Goal: Check status: Check status

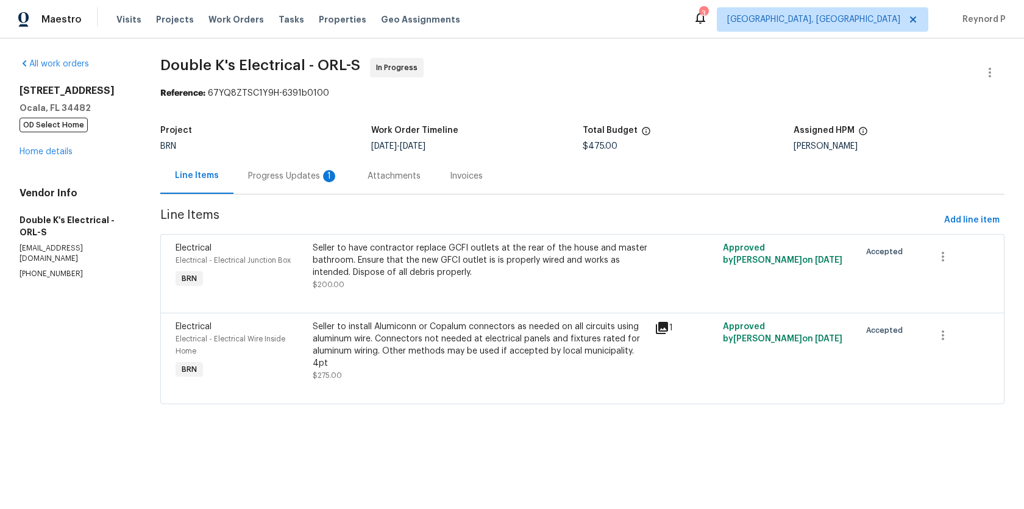
click at [435, 339] on div "Seller to install Alumiconn or Copalum connectors as needed on all circuits usi…" at bounding box center [480, 345] width 335 height 49
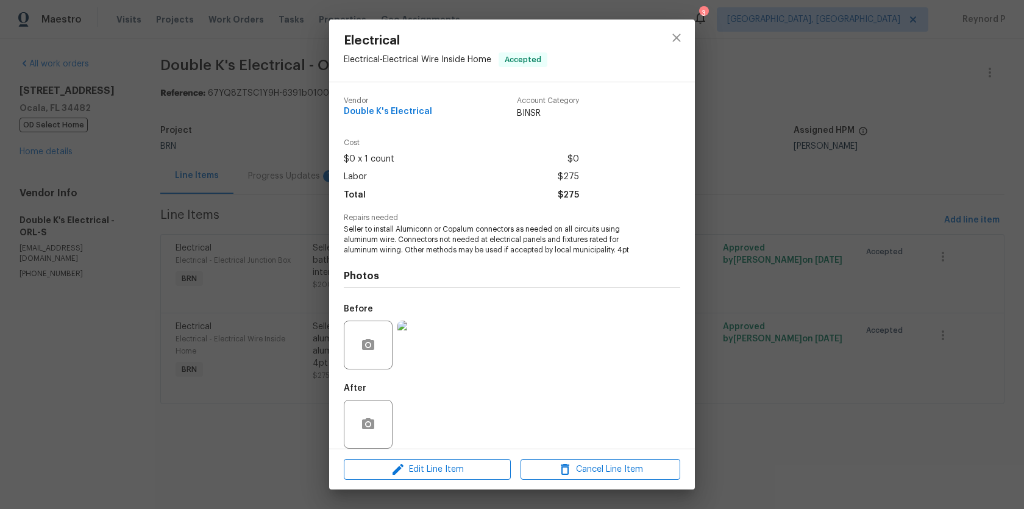
click at [249, 407] on div "Electrical Electrical - Electrical Wire Inside Home Accepted Vendor Double K's …" at bounding box center [512, 254] width 1024 height 509
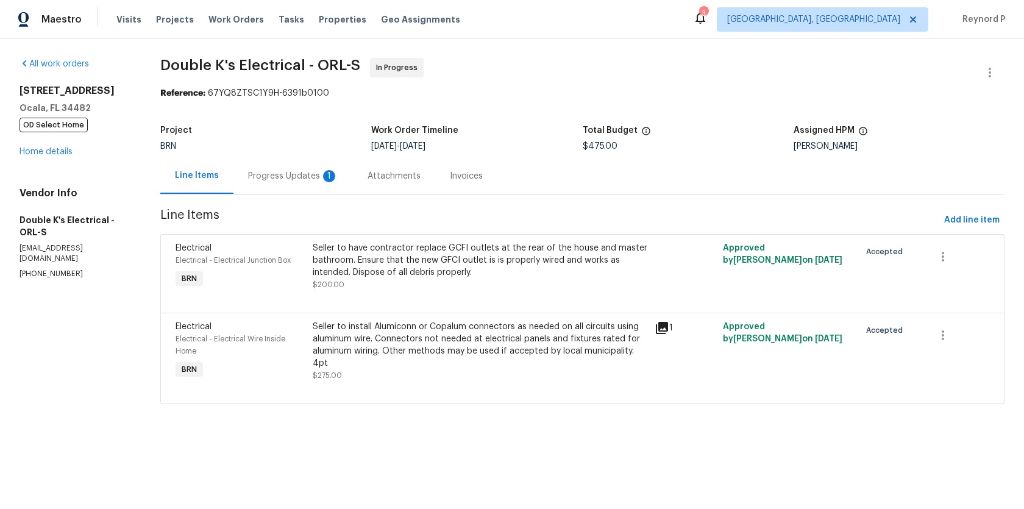
click at [399, 270] on div "Seller to have contractor replace GCFI outlets at the rear of the house and mas…" at bounding box center [480, 260] width 335 height 37
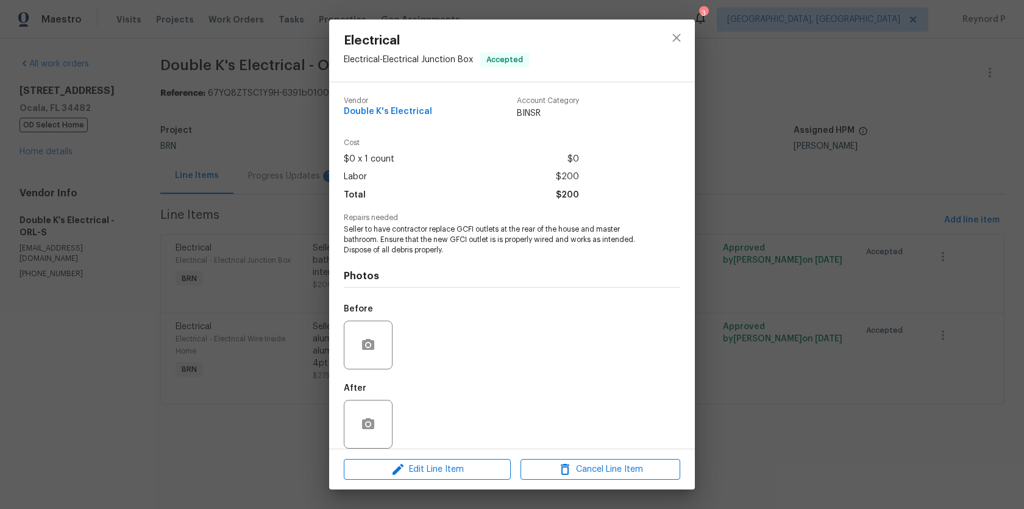
click at [234, 431] on div "Electrical Electrical - Electrical Junction Box Accepted Vendor Double K's Elec…" at bounding box center [512, 254] width 1024 height 509
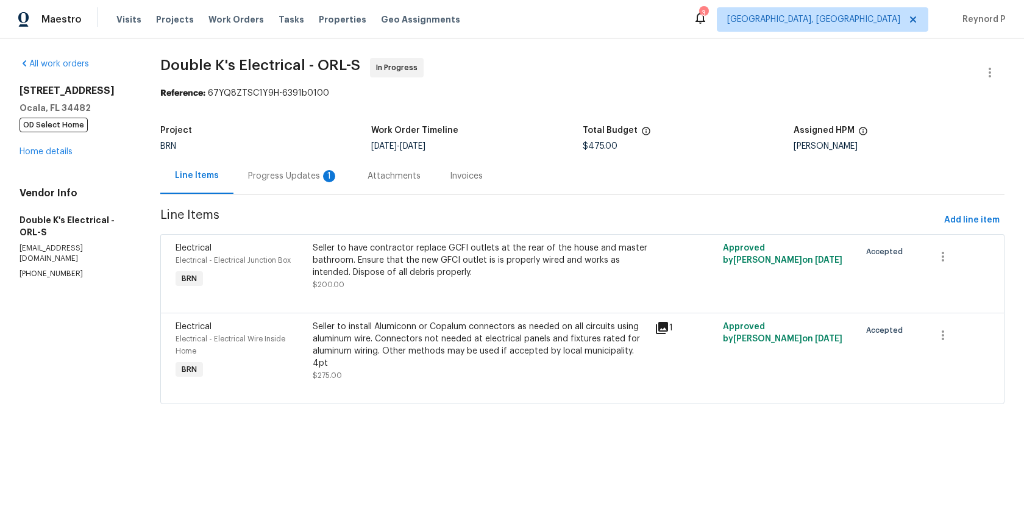
click at [288, 185] on div "Progress Updates 1" at bounding box center [294, 176] width 120 height 36
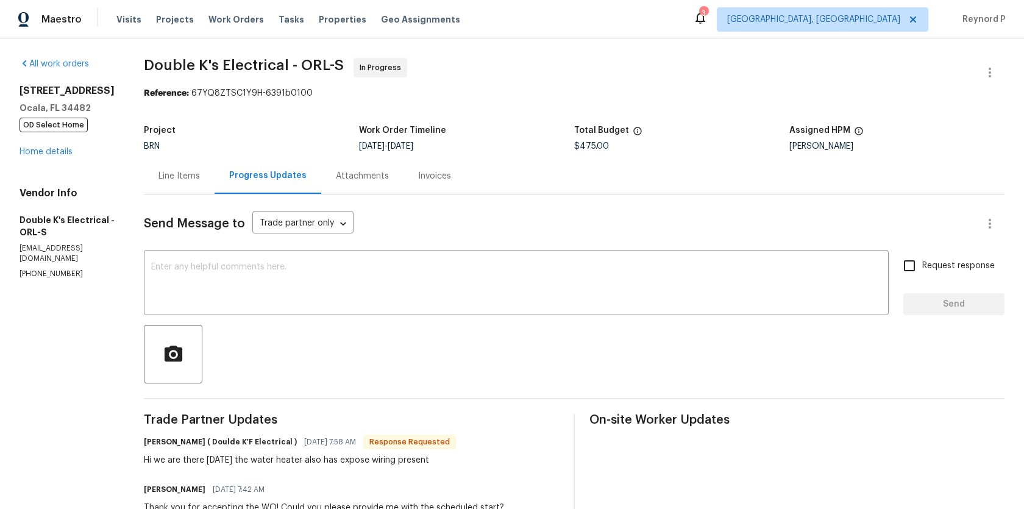
click at [179, 170] on div "Line Items" at bounding box center [179, 176] width 41 height 12
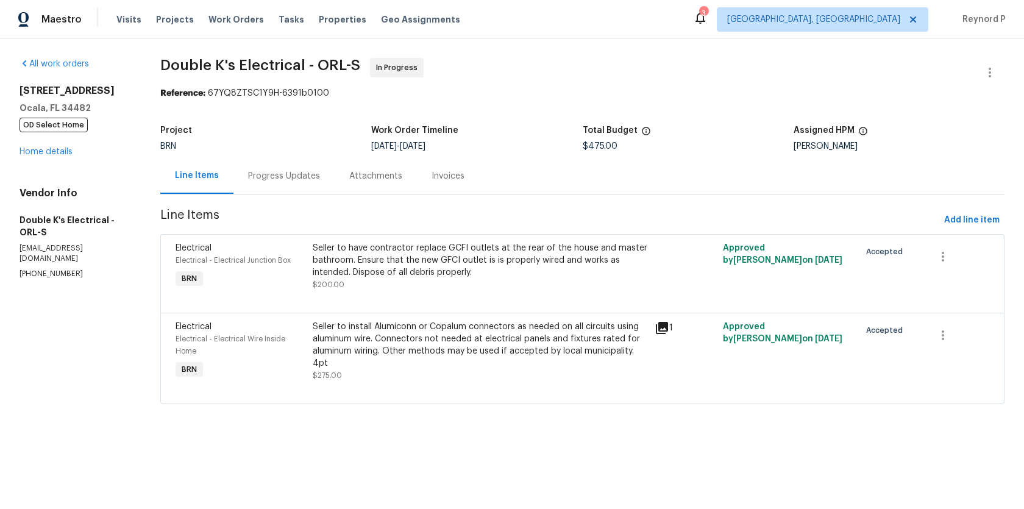
click at [295, 173] on div "Progress Updates" at bounding box center [284, 176] width 72 height 12
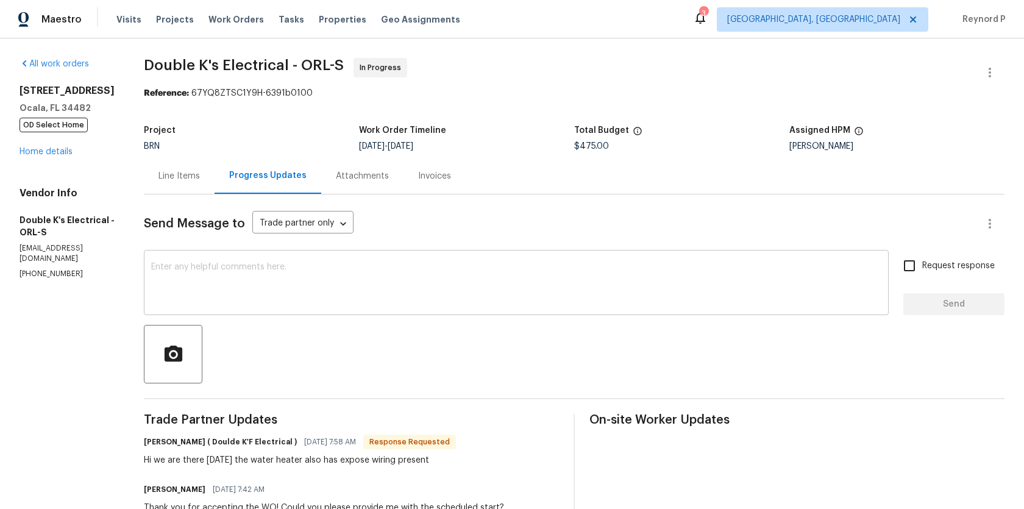
scroll to position [148, 0]
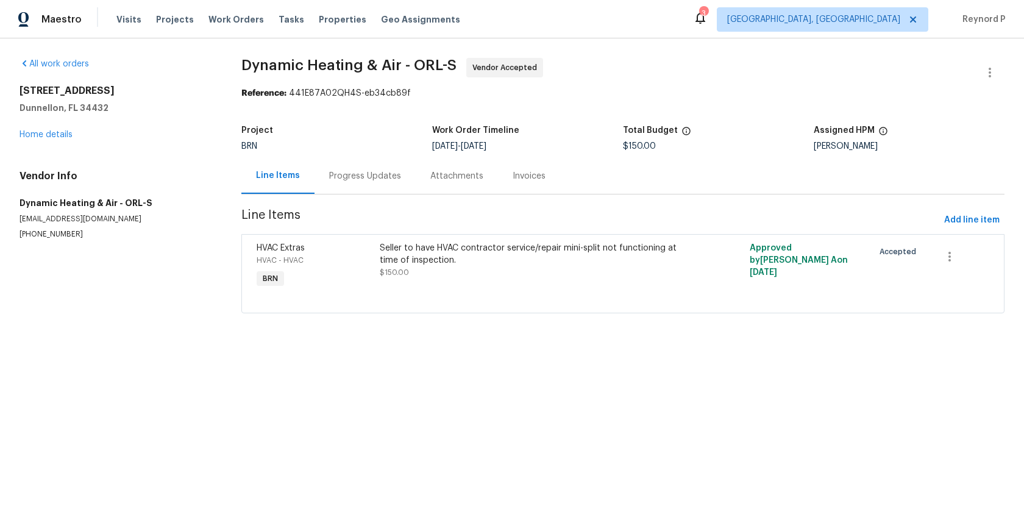
click at [373, 179] on div "Progress Updates" at bounding box center [365, 176] width 72 height 12
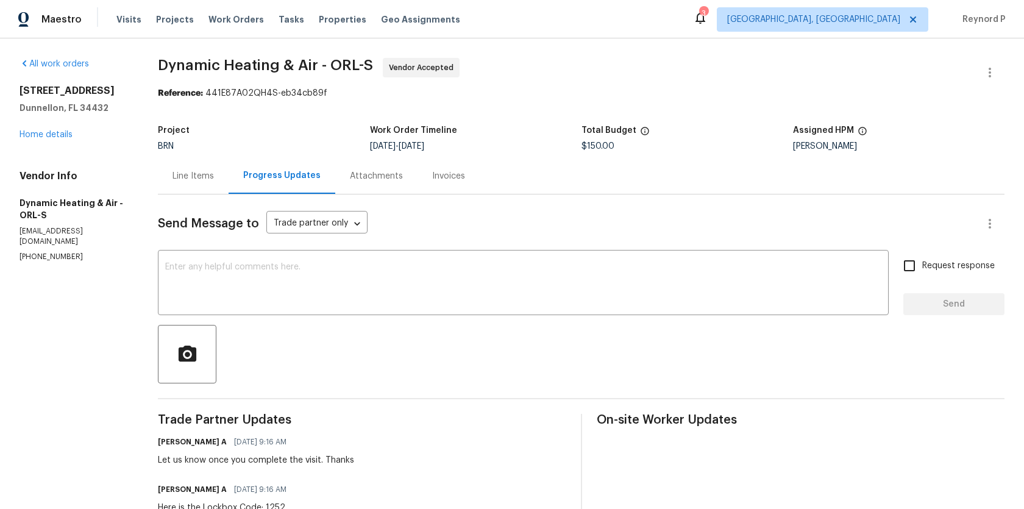
click at [183, 179] on div "Line Items" at bounding box center [193, 176] width 41 height 12
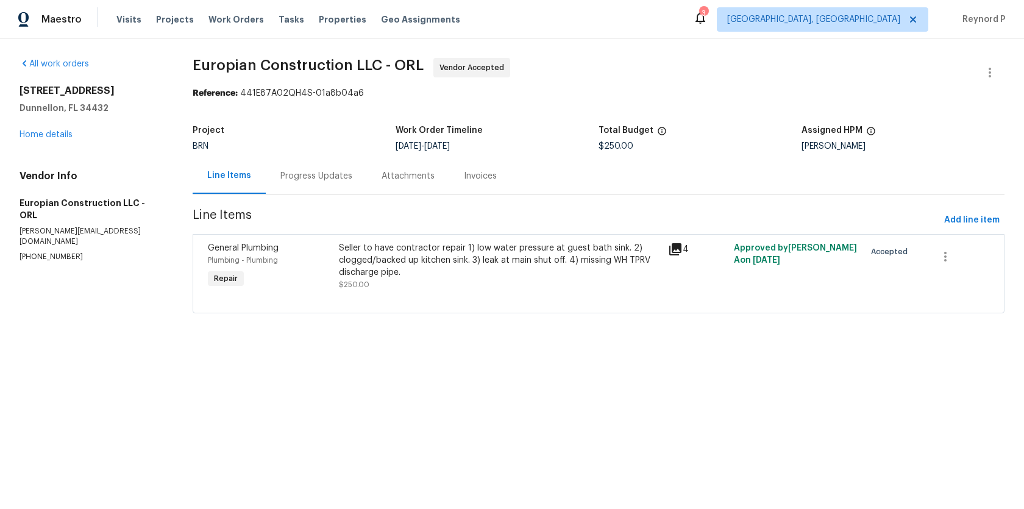
click at [300, 183] on div "Progress Updates" at bounding box center [316, 176] width 101 height 36
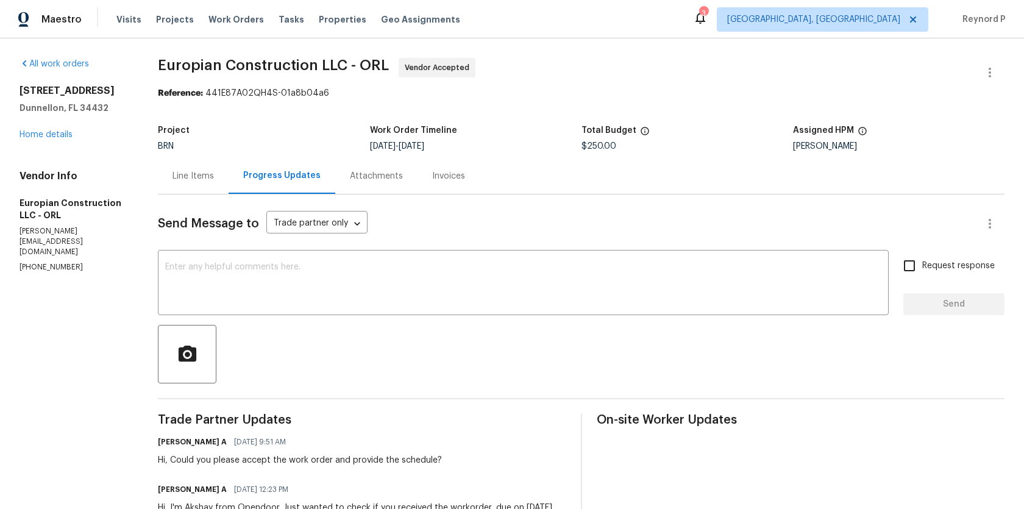
click at [195, 186] on div "Line Items" at bounding box center [193, 176] width 71 height 36
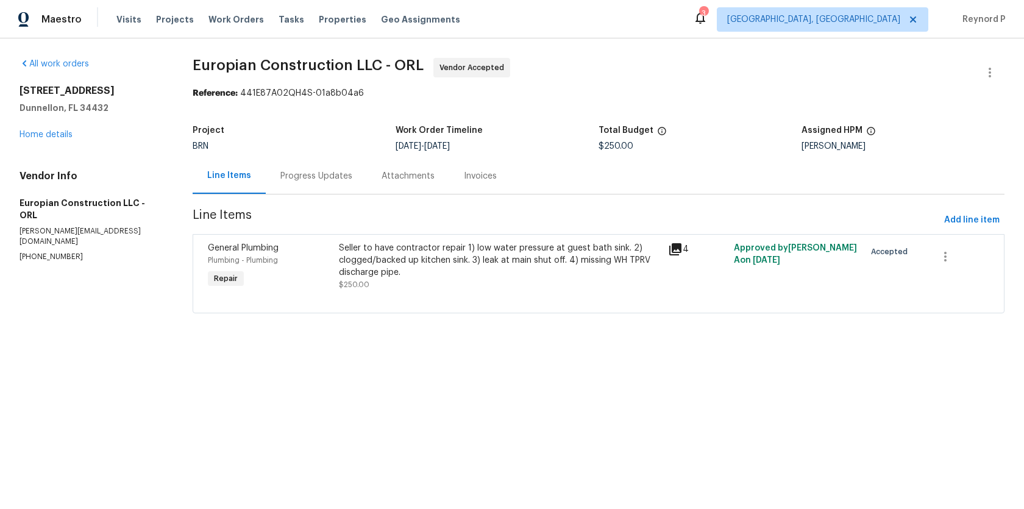
click at [437, 266] on div "Seller to have contractor repair 1) low water pressure at guest bath sink. 2) c…" at bounding box center [499, 260] width 321 height 37
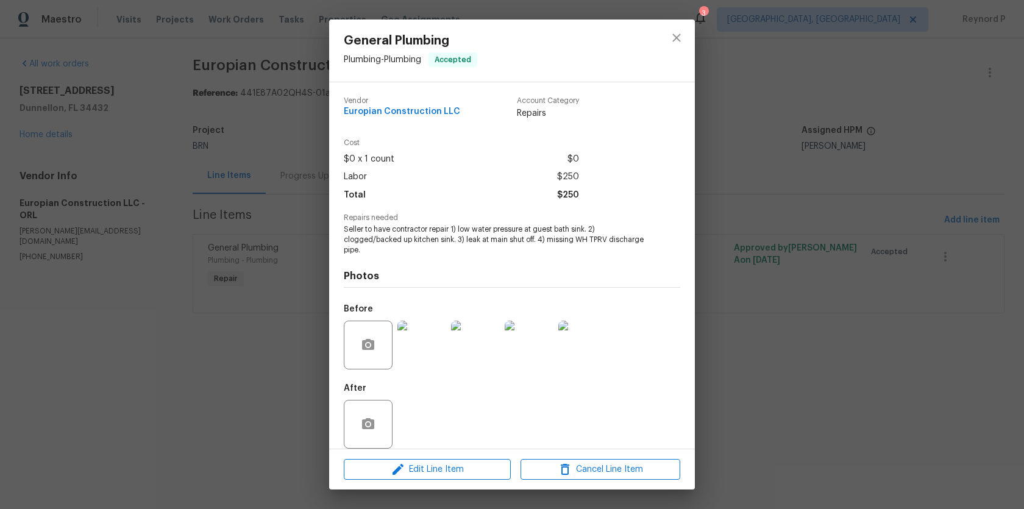
click at [263, 406] on div "General Plumbing Plumbing - Plumbing Accepted Vendor Europian Construction LLC …" at bounding box center [512, 254] width 1024 height 509
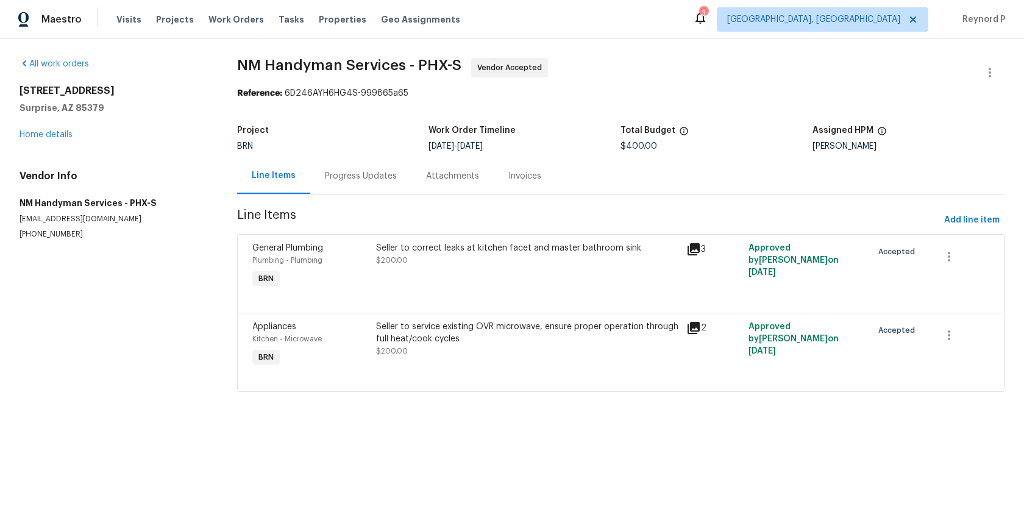
click at [452, 254] on div "Seller to correct leaks at kitchen facet and master bathroom sink" at bounding box center [527, 248] width 303 height 12
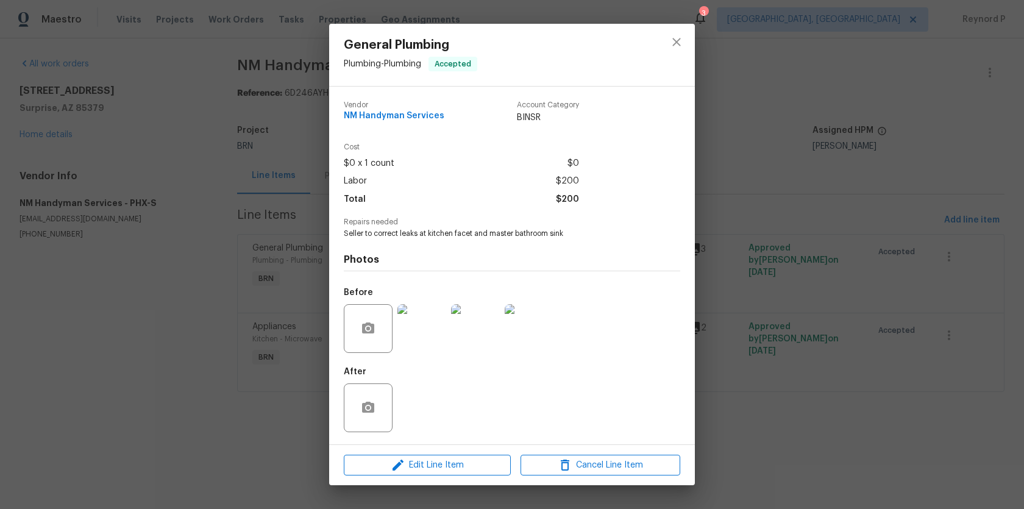
click at [266, 408] on div "General Plumbing Plumbing - Plumbing Accepted Vendor NM Handyman Services Accou…" at bounding box center [512, 254] width 1024 height 509
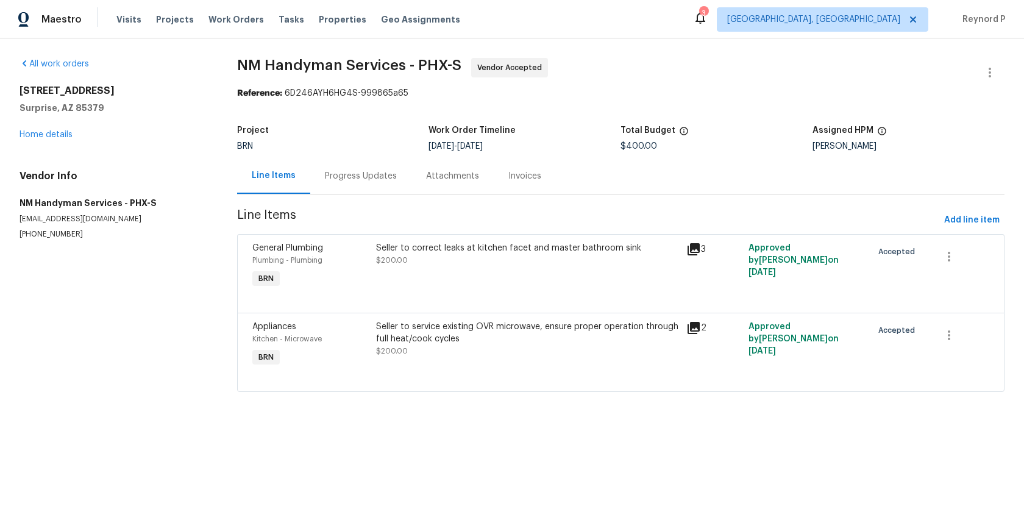
click at [412, 346] on div "Seller to service existing OVR microwave, ensure proper operation through full …" at bounding box center [527, 339] width 303 height 37
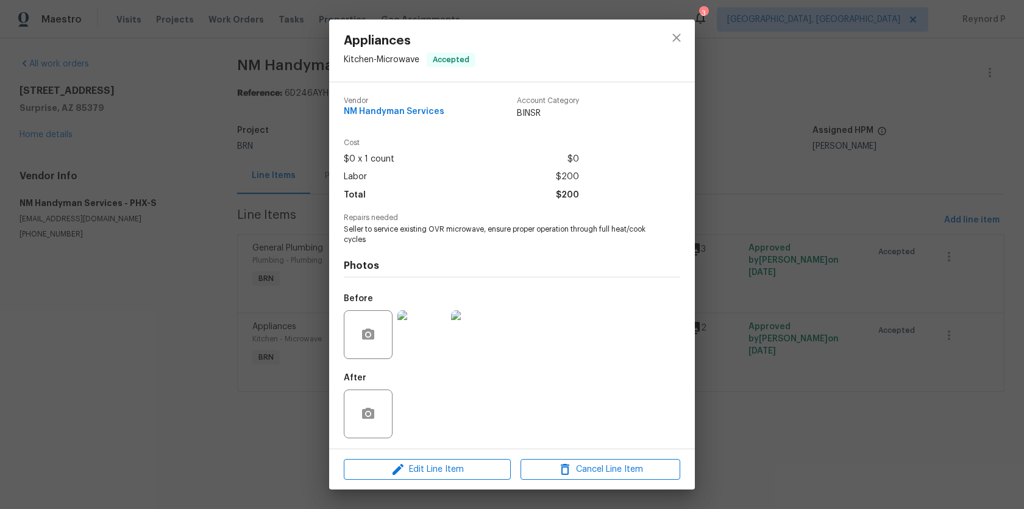
click at [282, 412] on div "Appliances Kitchen - Microwave Accepted Vendor NM Handyman Services Account Cat…" at bounding box center [512, 254] width 1024 height 509
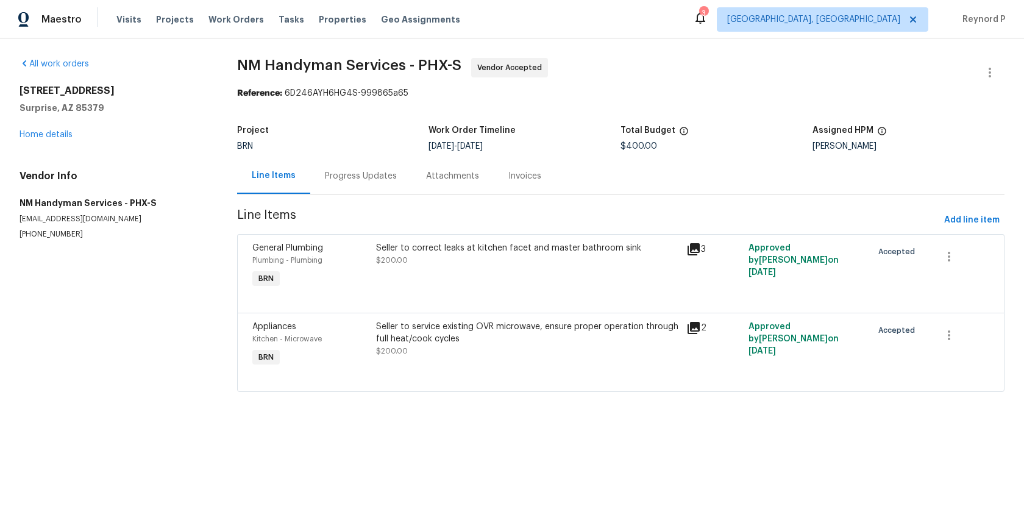
click at [349, 173] on div "Progress Updates" at bounding box center [361, 176] width 72 height 12
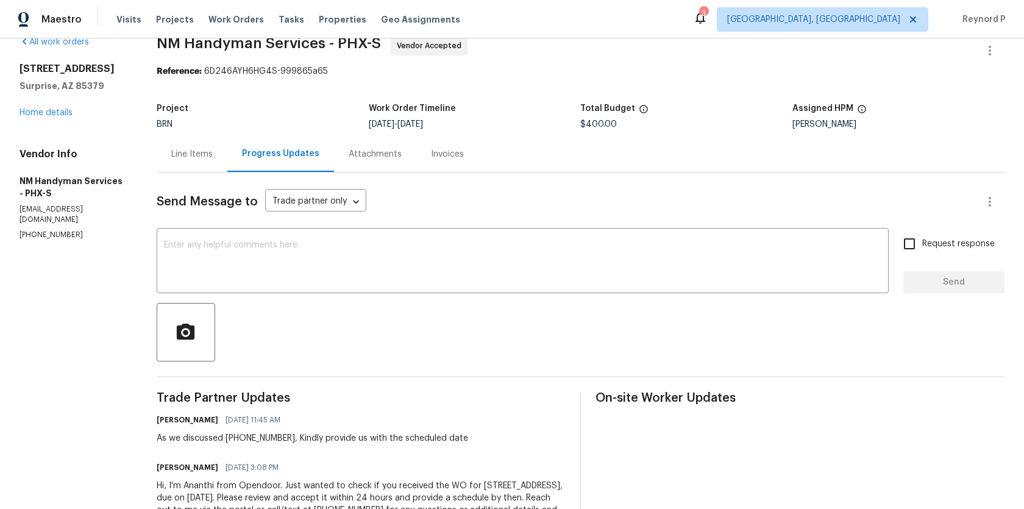
scroll to position [12, 0]
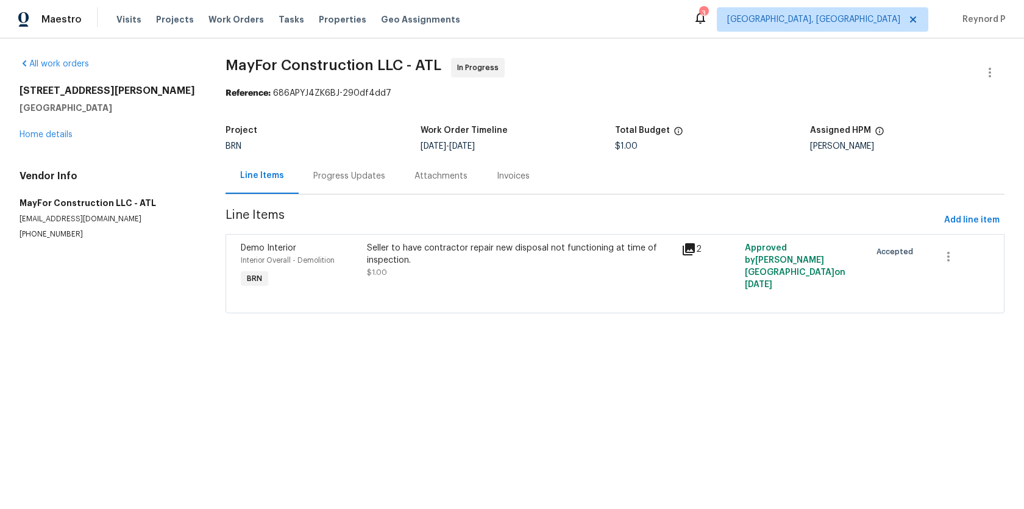
click at [474, 244] on div "Seller to have contractor repair new disposal not functioning at time of inspec…" at bounding box center [521, 254] width 308 height 24
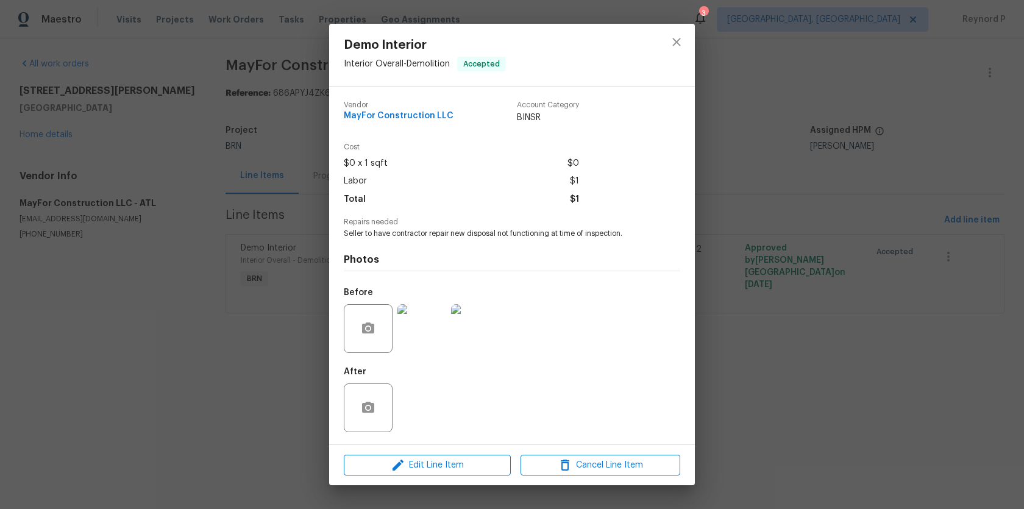
click at [273, 365] on div "Demo Interior Interior Overall - Demolition Accepted Vendor MayFor Construction…" at bounding box center [512, 254] width 1024 height 509
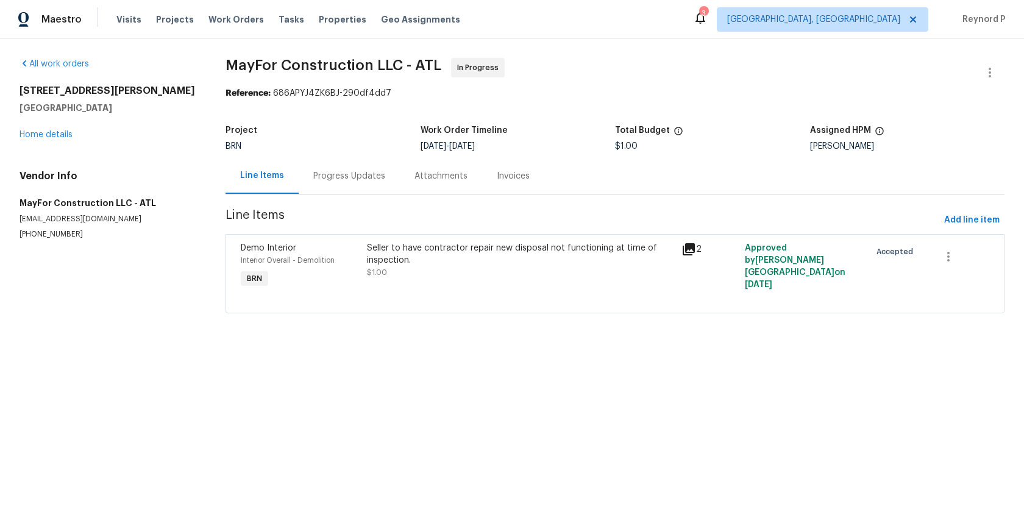
click at [366, 173] on div "Progress Updates" at bounding box center [349, 176] width 72 height 12
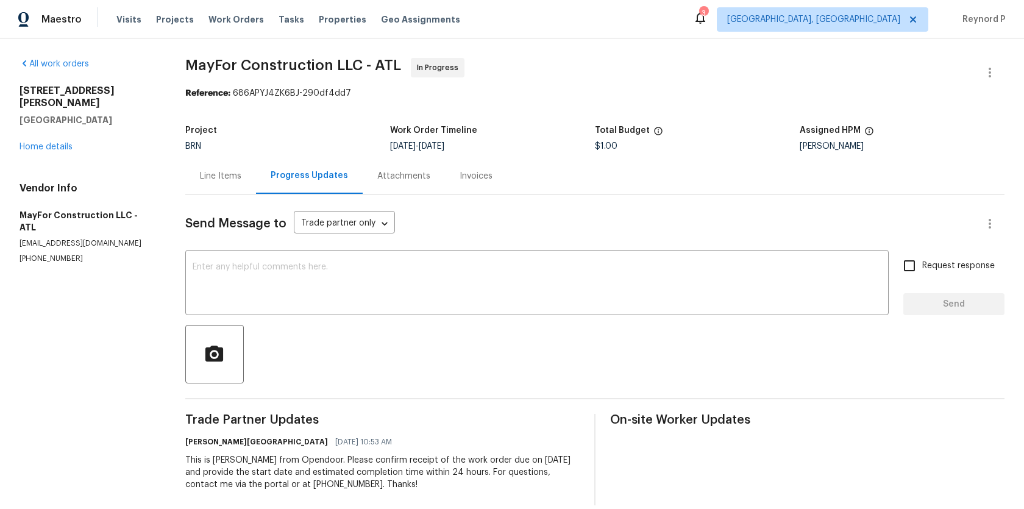
scroll to position [17, 0]
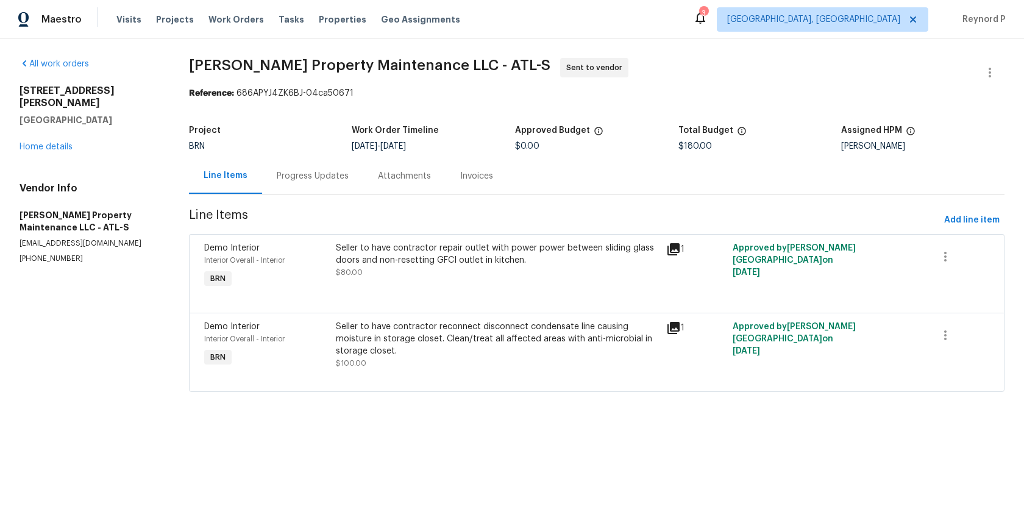
click at [465, 254] on div "Seller to have contractor repair outlet with power power between sliding glass …" at bounding box center [497, 254] width 323 height 24
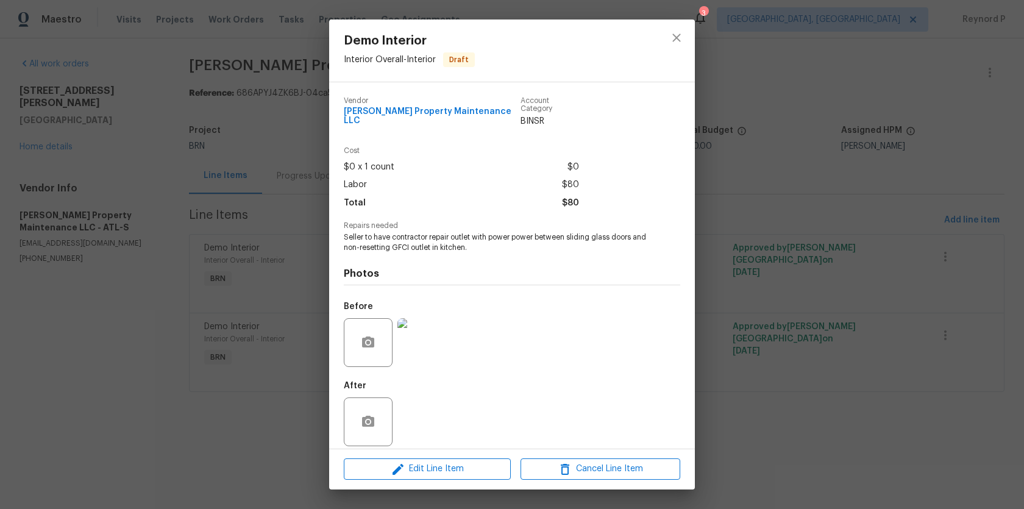
click at [317, 464] on div "Demo Interior Interior Overall - Interior Draft Vendor [PERSON_NAME] Property M…" at bounding box center [512, 254] width 1024 height 509
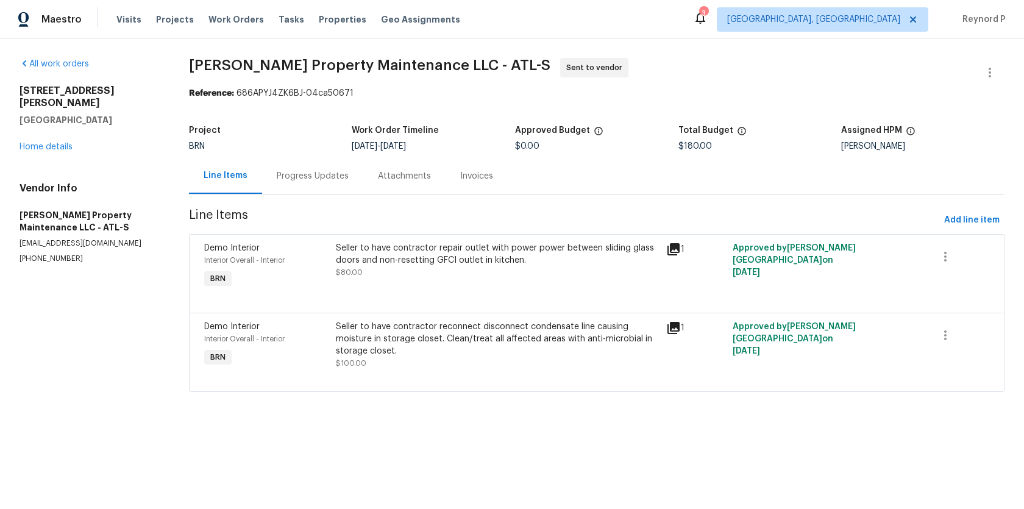
click at [441, 337] on div "Seller to have contractor reconnect disconnect condensate line causing moisture…" at bounding box center [497, 339] width 323 height 37
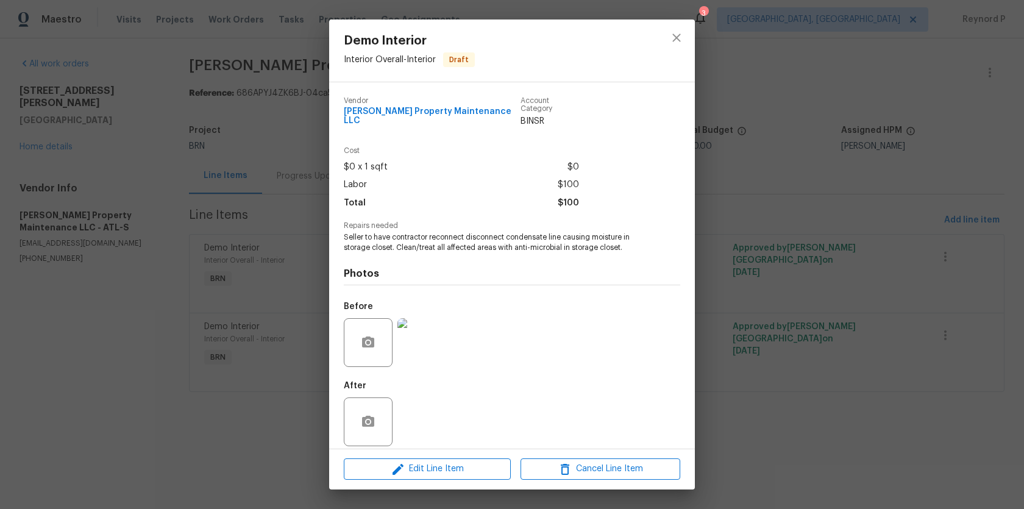
click at [329, 437] on div "Vendor Glen Property Maintenance LLC Account Category BINSR Cost $0 x 1 sqft $0…" at bounding box center [512, 265] width 366 height 366
click at [289, 179] on div "Demo Interior Interior Overall - Interior Draft Vendor Glen Property Maintenanc…" at bounding box center [512, 254] width 1024 height 509
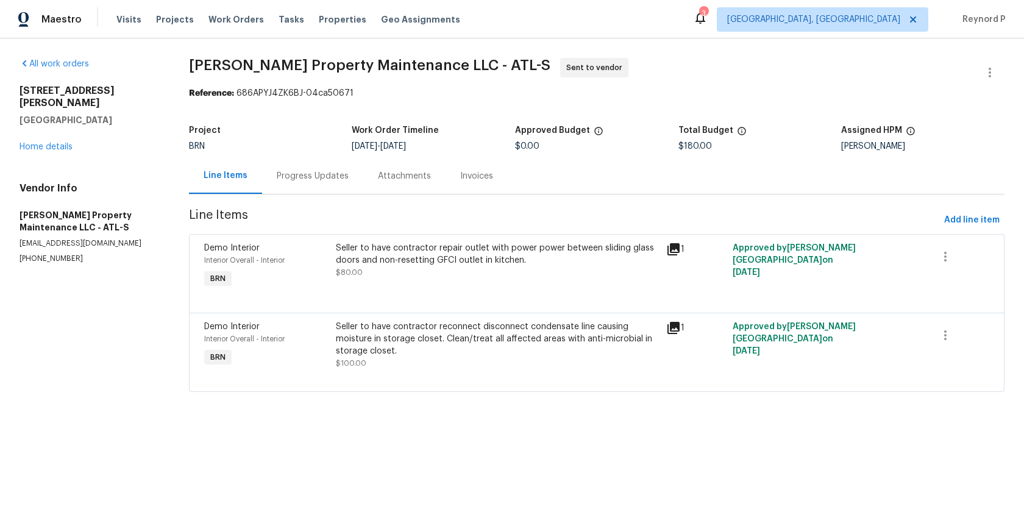
click at [308, 179] on div "Progress Updates" at bounding box center [313, 176] width 72 height 12
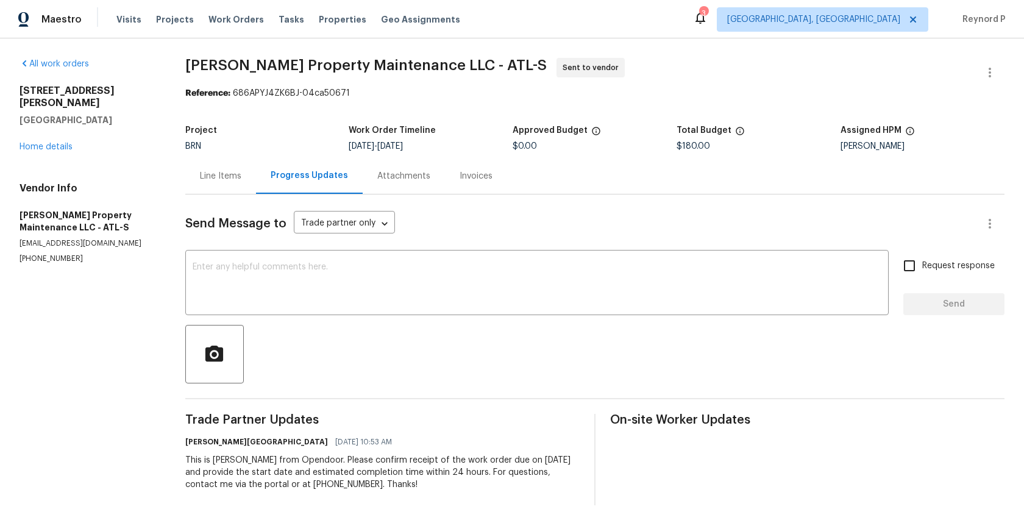
scroll to position [17, 0]
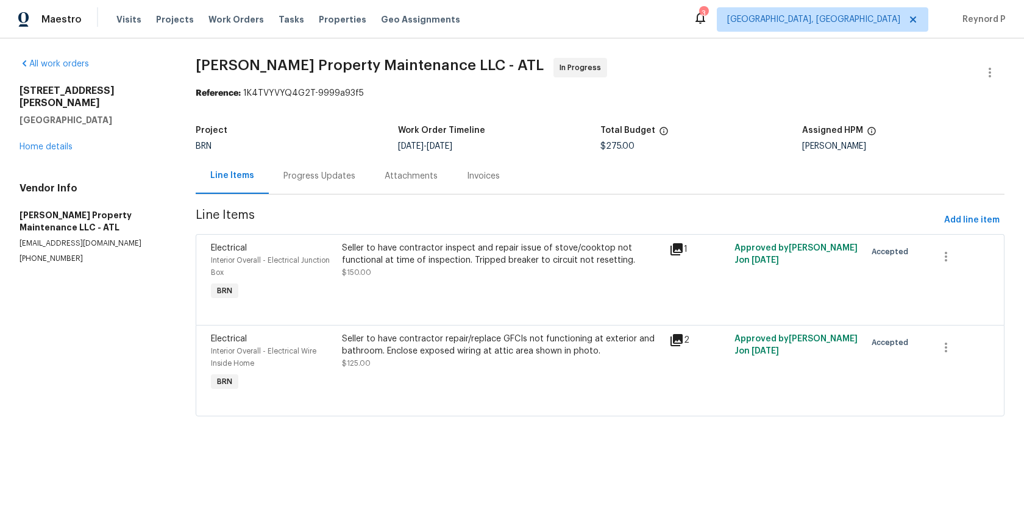
click at [401, 261] on div "Seller to have contractor inspect and repair issue of stove/cooktop not functio…" at bounding box center [502, 254] width 320 height 24
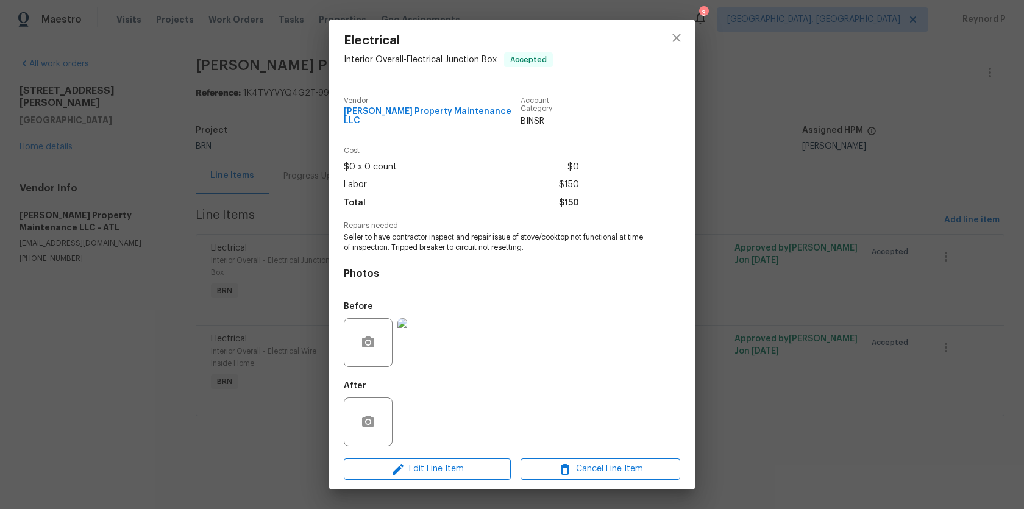
click at [263, 414] on div "Electrical Interior Overall - Electrical Junction Box Accepted Vendor Glen Prop…" at bounding box center [512, 254] width 1024 height 509
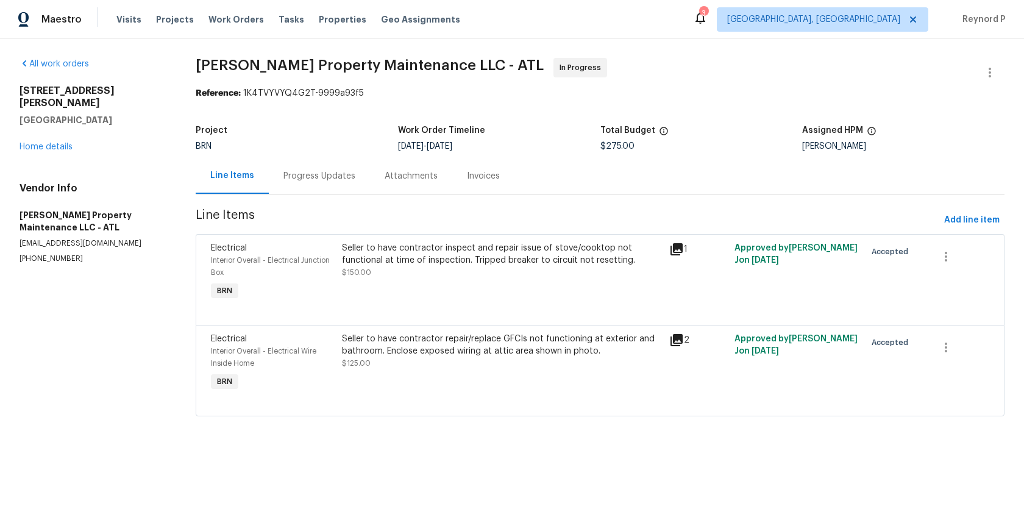
click at [374, 393] on div "Seller to have contractor repair/replace GFCIs not functioning at exterior and …" at bounding box center [501, 363] width 327 height 68
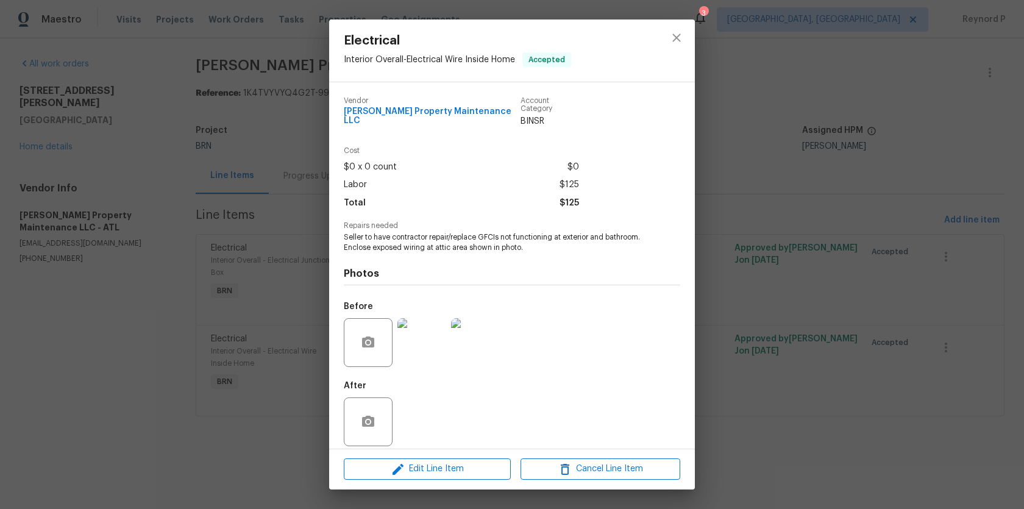
click at [252, 362] on div "Electrical Interior Overall - Electrical Wire Inside Home Accepted Vendor Glen …" at bounding box center [512, 254] width 1024 height 509
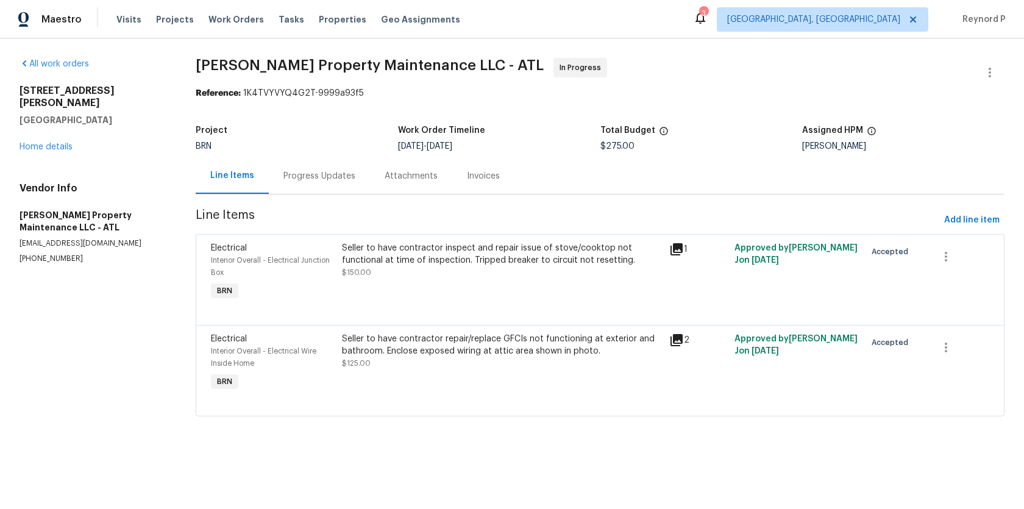
click at [293, 176] on div "Progress Updates" at bounding box center [320, 176] width 72 height 12
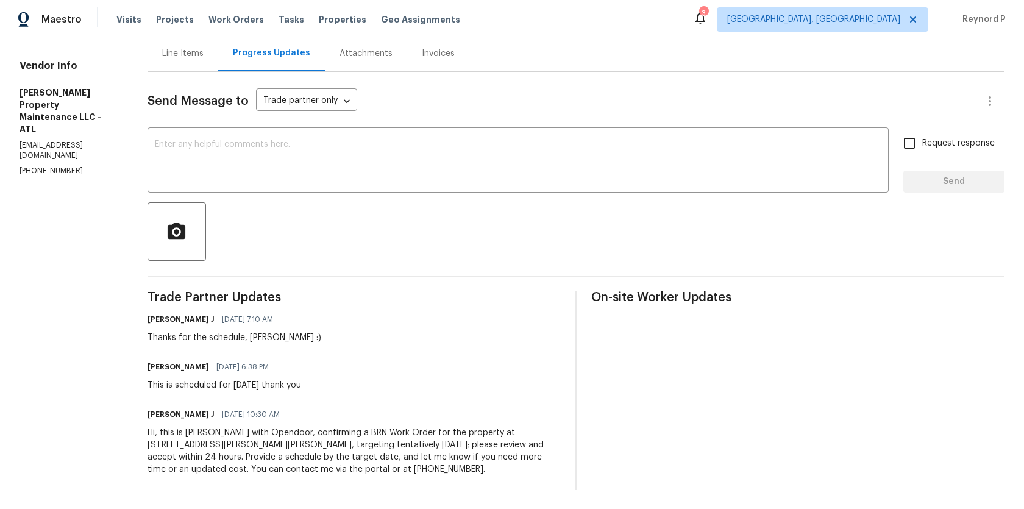
scroll to position [124, 0]
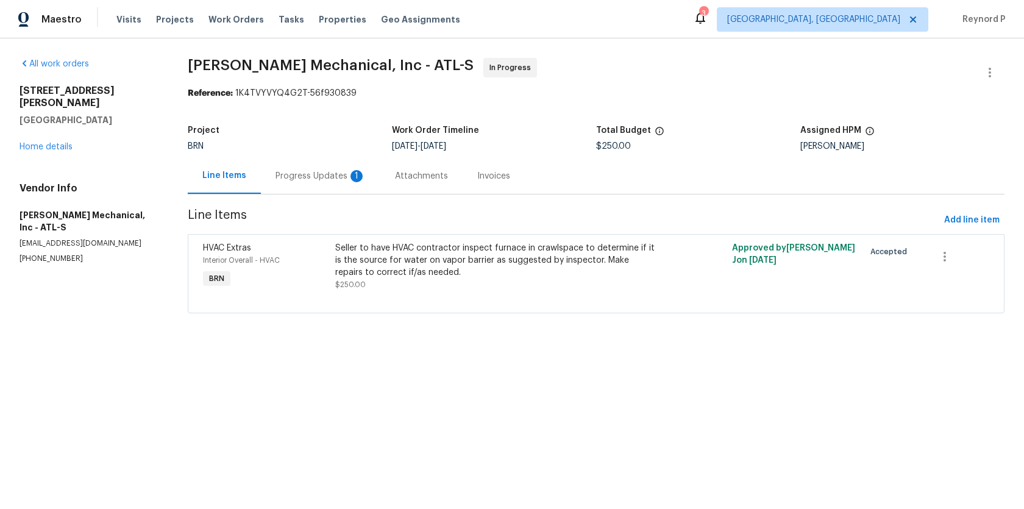
click at [338, 173] on div "Progress Updates 1" at bounding box center [321, 176] width 90 height 12
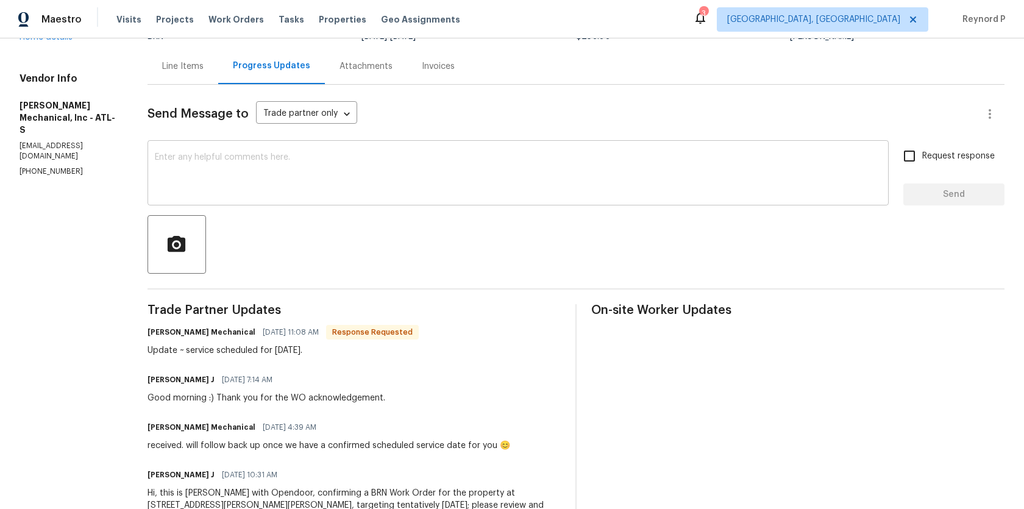
scroll to position [110, 0]
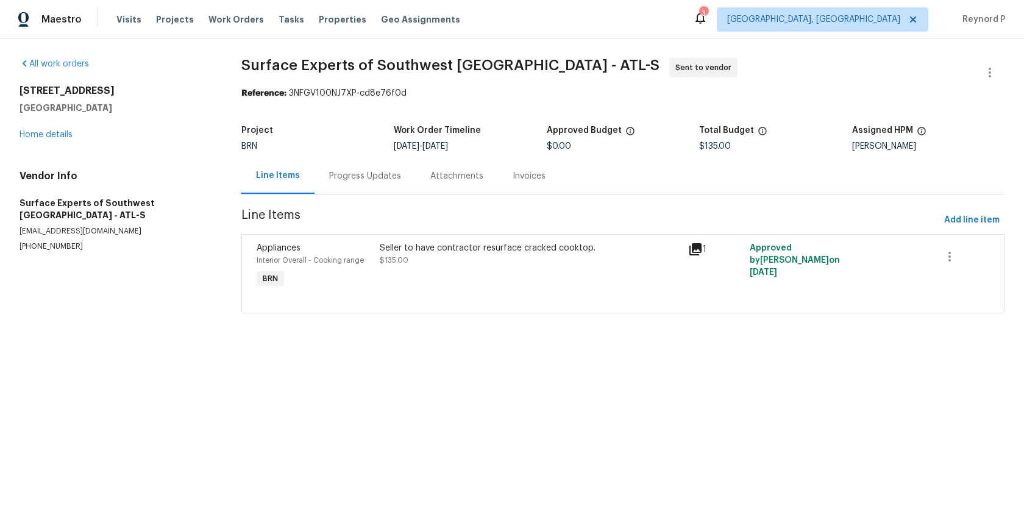
click at [426, 243] on div "Seller to have contractor resurface cracked cooktop." at bounding box center [530, 248] width 301 height 12
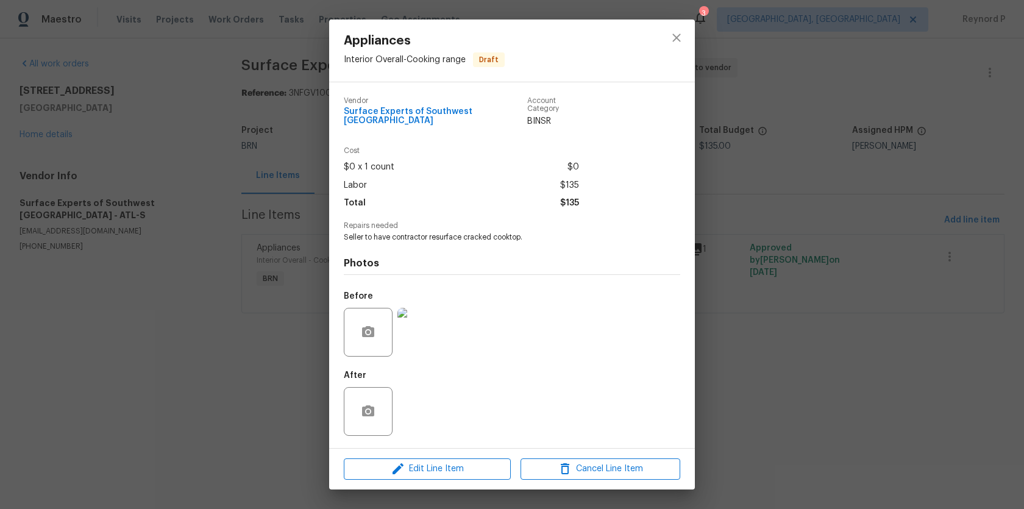
click at [284, 424] on div "Appliances Interior Overall - Cooking range Draft Vendor Surface Experts of [GE…" at bounding box center [512, 254] width 1024 height 509
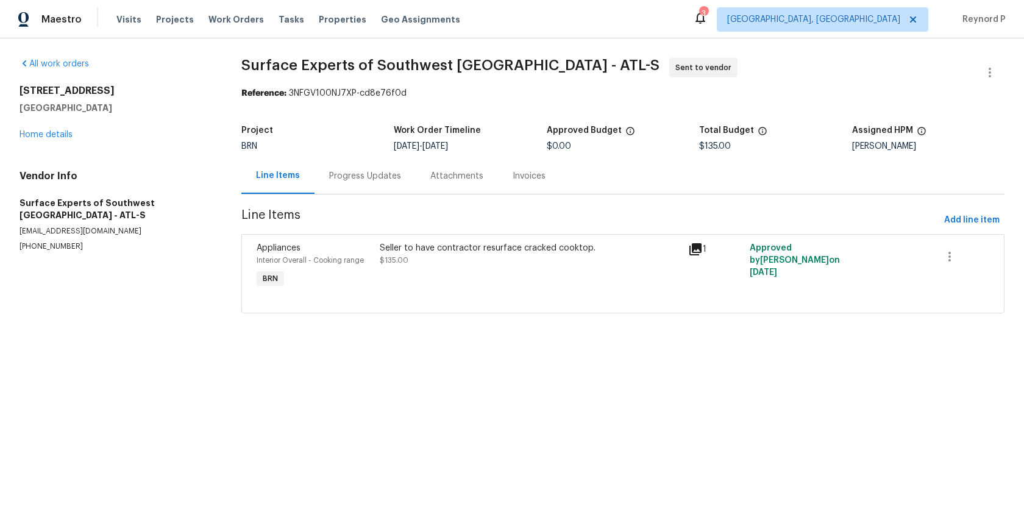
click at [363, 172] on div "Progress Updates" at bounding box center [365, 176] width 72 height 12
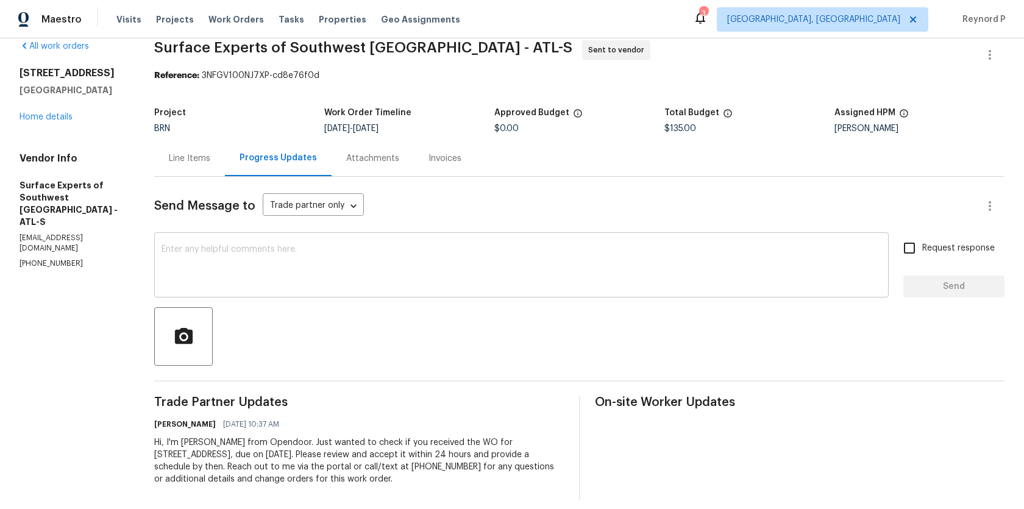
scroll to position [29, 0]
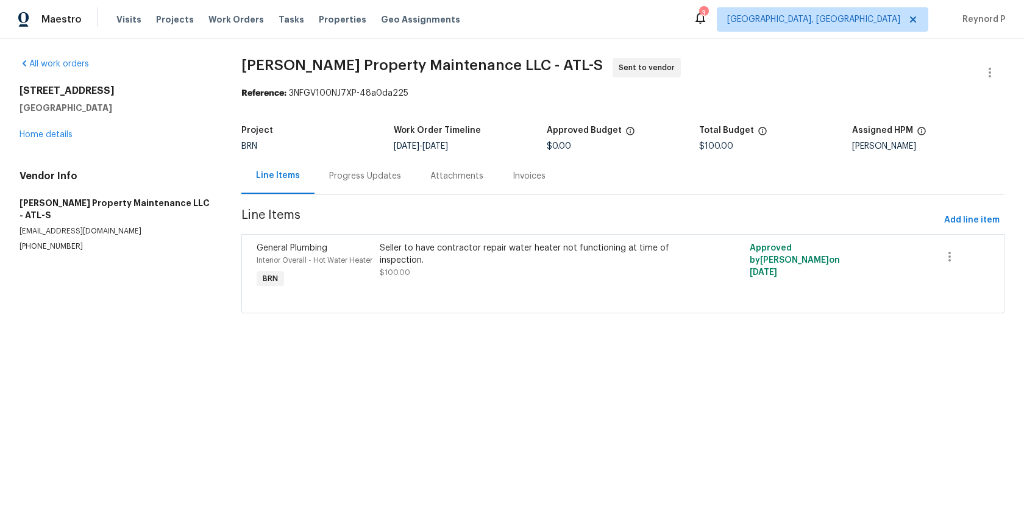
click at [434, 268] on div "Seller to have contractor repair water heater not functioning at time of inspec…" at bounding box center [530, 260] width 301 height 37
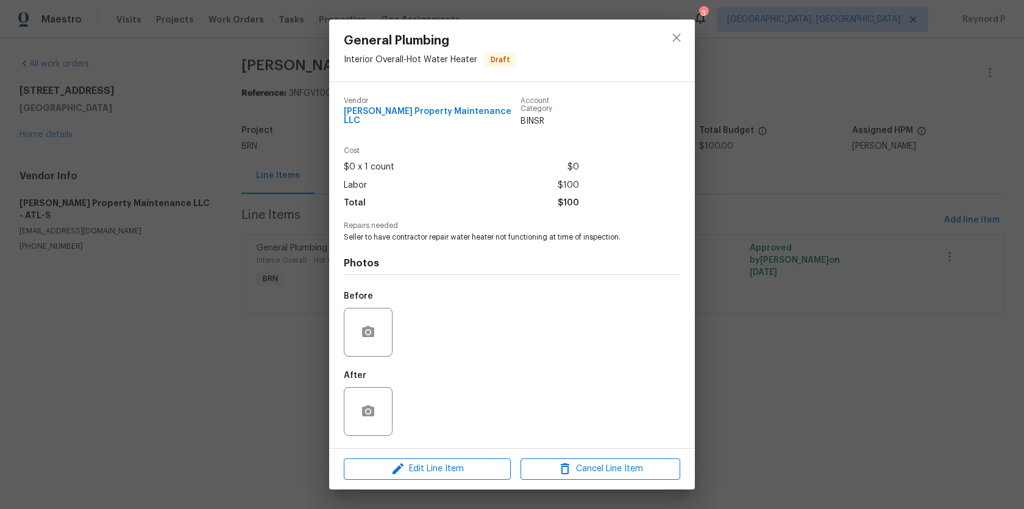
click at [241, 390] on div "General Plumbing Interior Overall - Hot Water Heater Draft Vendor Glen Property…" at bounding box center [512, 254] width 1024 height 509
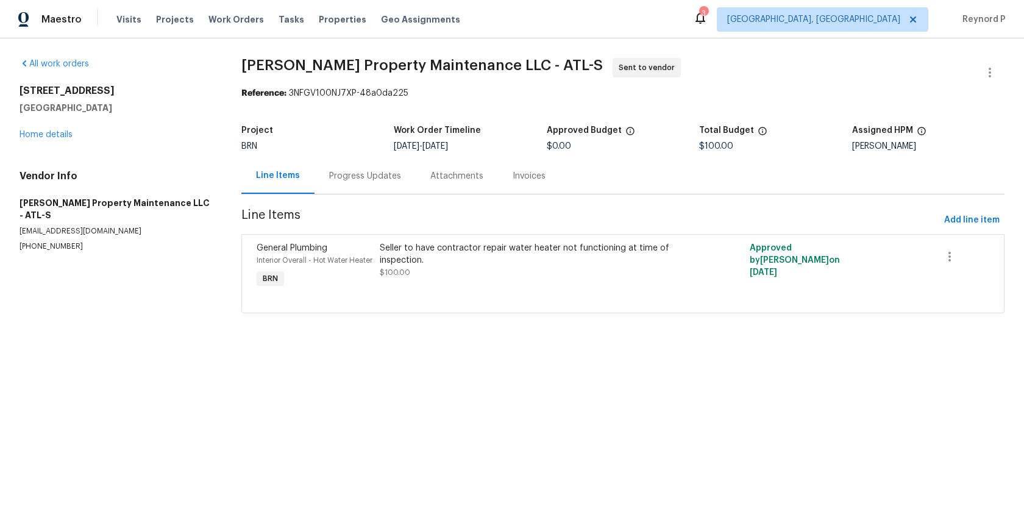
click at [349, 176] on div "Progress Updates" at bounding box center [365, 176] width 72 height 12
